Goal: Task Accomplishment & Management: Manage account settings

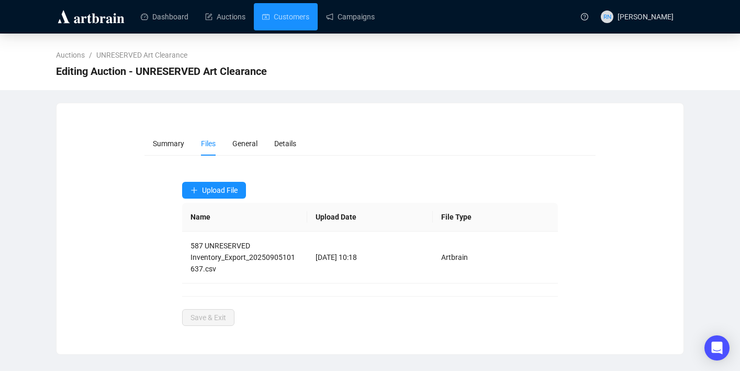
click at [293, 23] on link "Customers" at bounding box center [285, 16] width 47 height 27
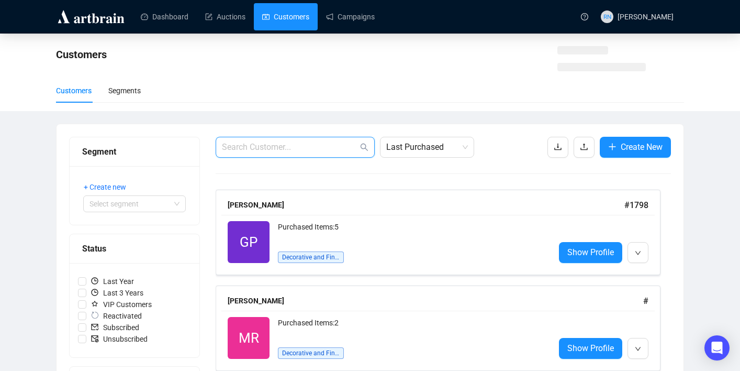
click at [270, 148] on input "text" at bounding box center [290, 147] width 136 height 13
paste input "[EMAIL_ADDRESS][DOMAIN_NAME]"
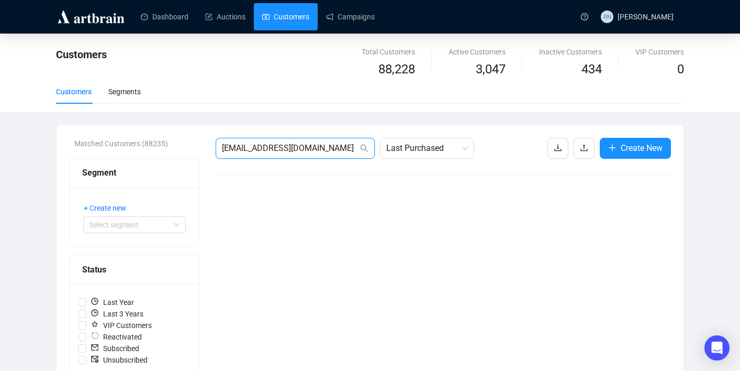
drag, startPoint x: 289, startPoint y: 150, endPoint x: 377, endPoint y: 154, distance: 87.6
click at [377, 154] on div "[EMAIL_ADDRESS][DOMAIN_NAME] Last Purchased" at bounding box center [345, 148] width 259 height 21
click at [228, 150] on input "mnovembre@ccfsaustraliA" at bounding box center [290, 148] width 136 height 13
drag, startPoint x: 260, startPoint y: 149, endPoint x: 430, endPoint y: 160, distance: 171.1
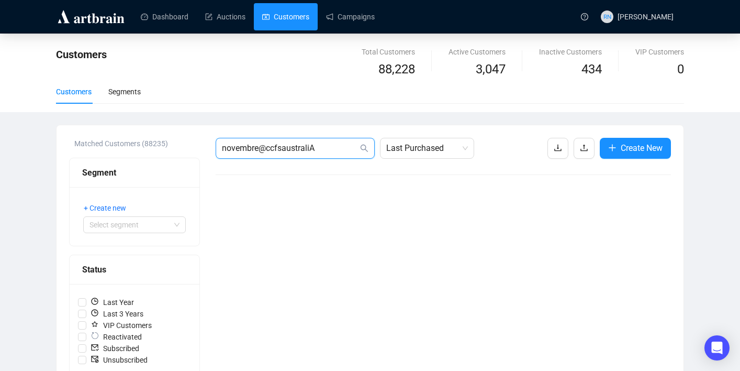
click at [430, 160] on div "novembre@ccfsaustraliA Last Purchased Create New" at bounding box center [444, 376] width 456 height 477
type input "novembre"
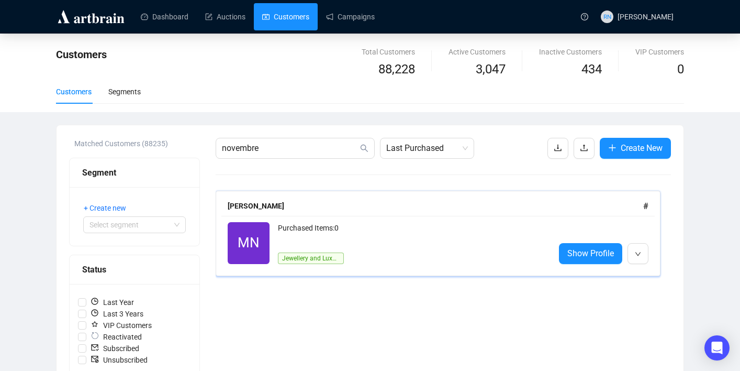
click at [391, 247] on div "Purchased Items: 0 Jewellery and Luxury" at bounding box center [412, 243] width 269 height 42
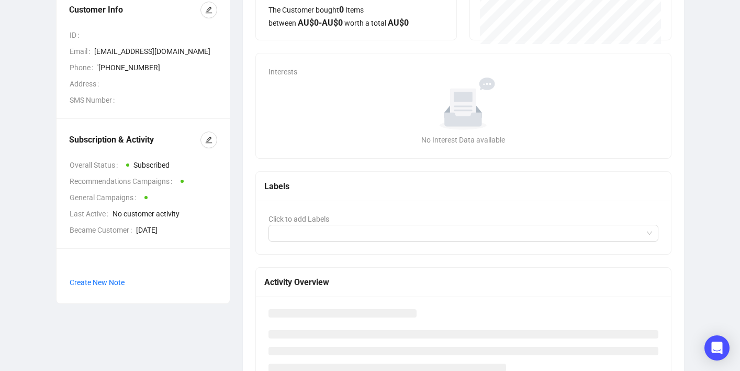
scroll to position [147, 0]
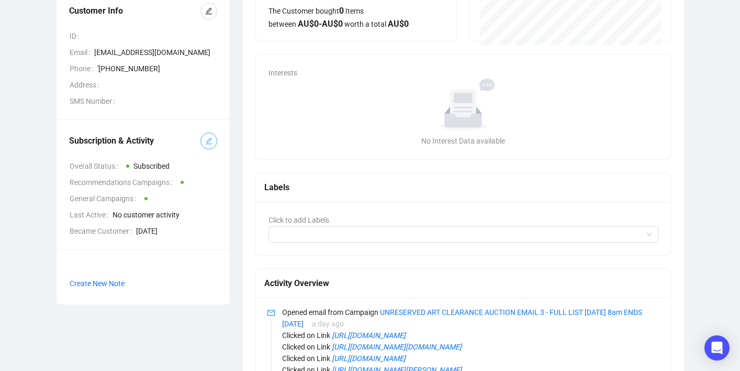
click at [211, 148] on button "button" at bounding box center [209, 140] width 17 height 17
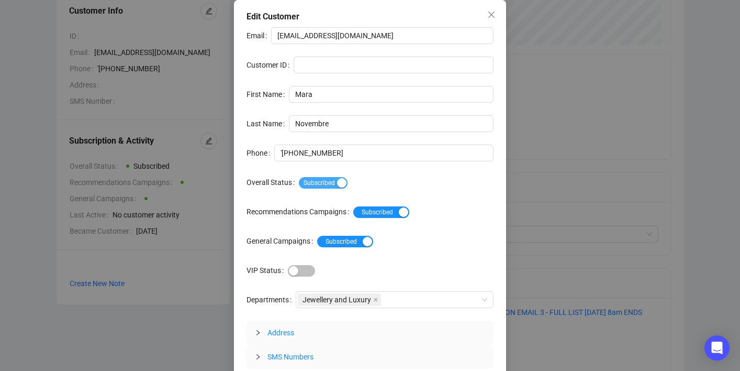
click at [332, 181] on span "Subscribed" at bounding box center [323, 183] width 49 height 12
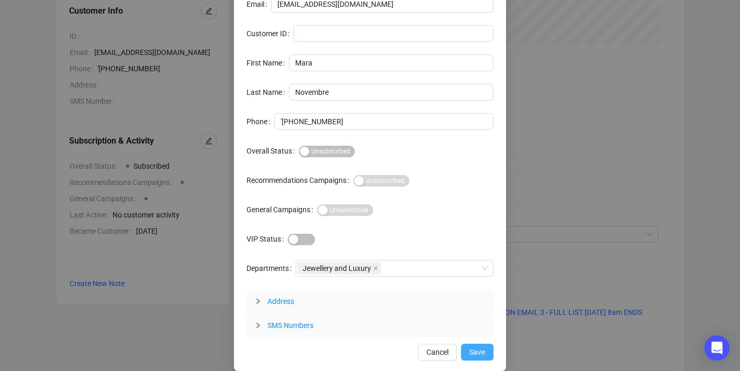
click at [472, 350] on span "Save" at bounding box center [478, 352] width 16 height 12
